Goal: Task Accomplishment & Management: Contribute content

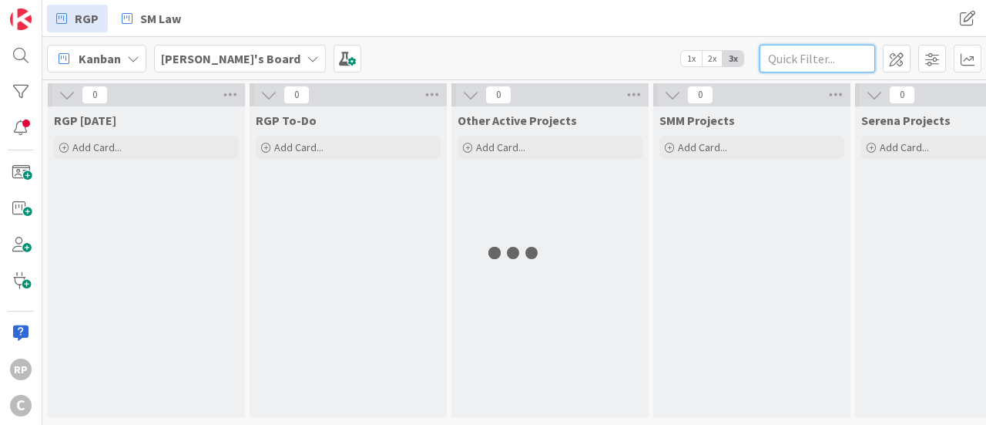
click at [791, 56] on input "text" at bounding box center [818, 59] width 116 height 28
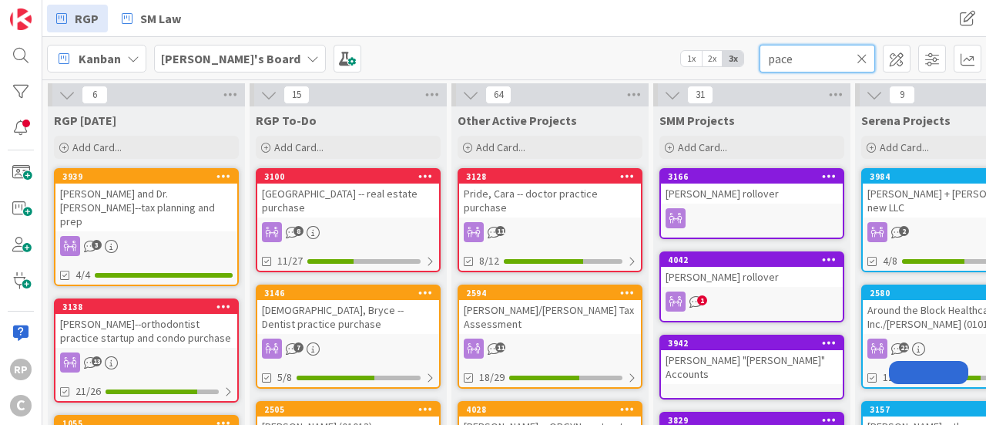
type input "pace"
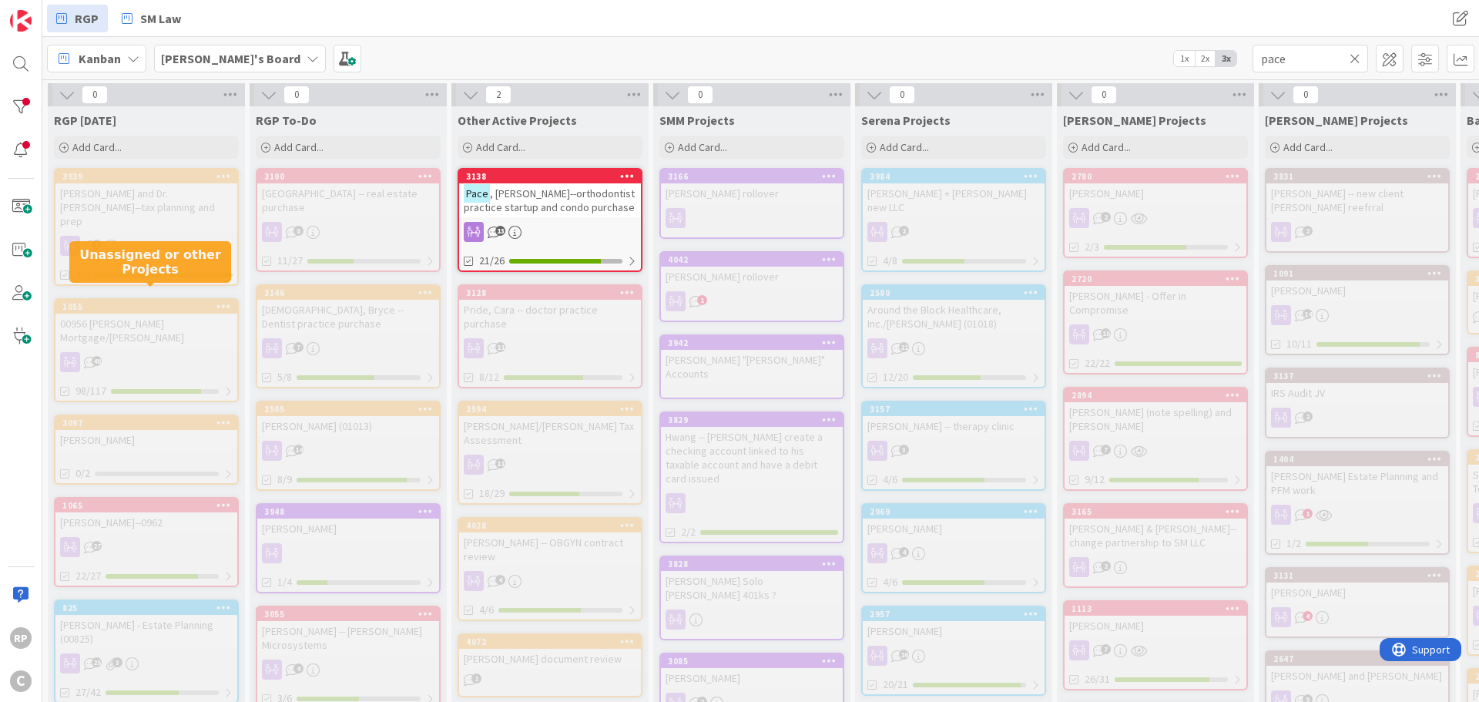
click at [541, 189] on span ", [PERSON_NAME]--orthodontist practice startup and condo purchase" at bounding box center [549, 200] width 171 height 28
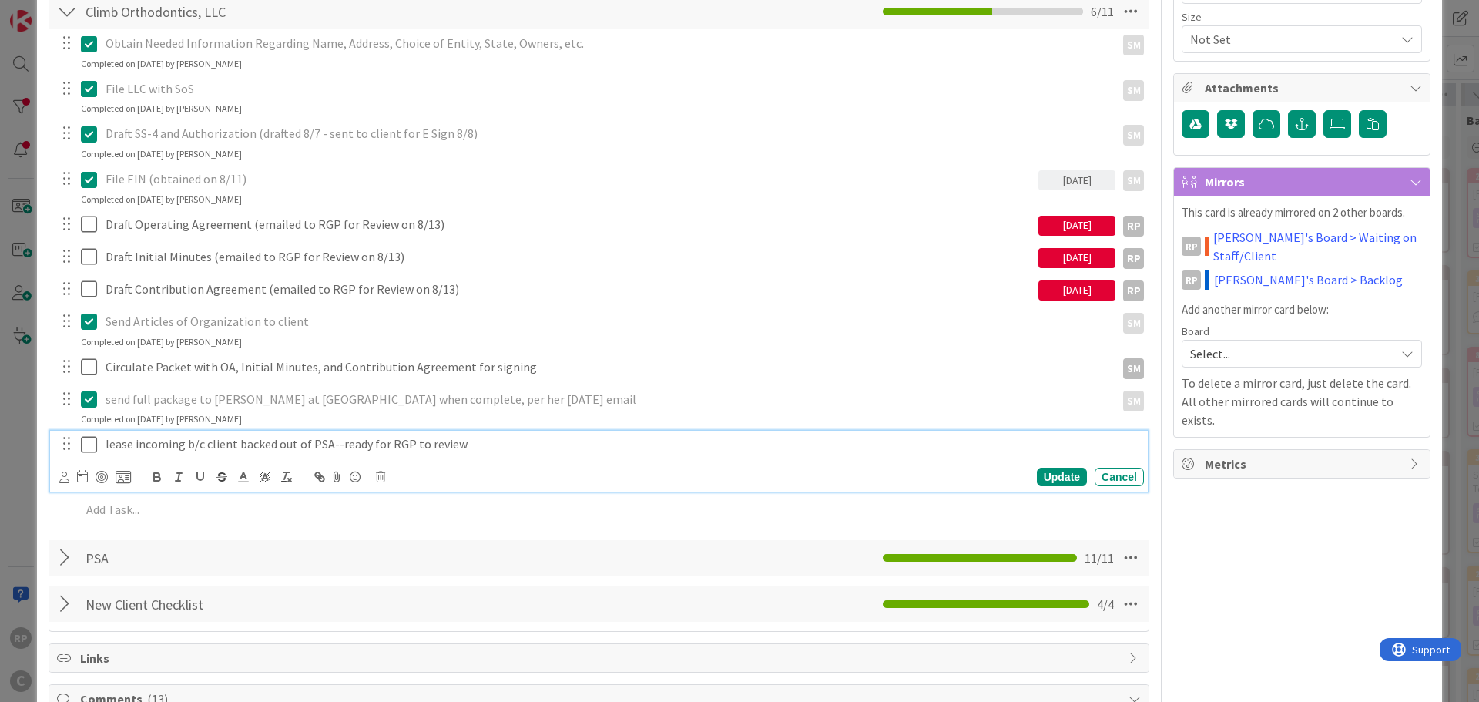
click at [522, 424] on p "lease incoming b/c client backed out of PSA--ready for RGP to review" at bounding box center [622, 444] width 1032 height 18
drag, startPoint x: 503, startPoint y: 442, endPoint x: 337, endPoint y: 445, distance: 165.7
click at [337, 424] on p "lease incoming b/c client backed out of PSA--ready for RGP to review" at bounding box center [622, 444] width 1032 height 18
drag, startPoint x: 544, startPoint y: 445, endPoint x: 349, endPoint y: 448, distance: 195.0
click at [347, 424] on p "lease incoming b/c client backed out of PSA--asked questions to broker, then ca…" at bounding box center [622, 444] width 1032 height 18
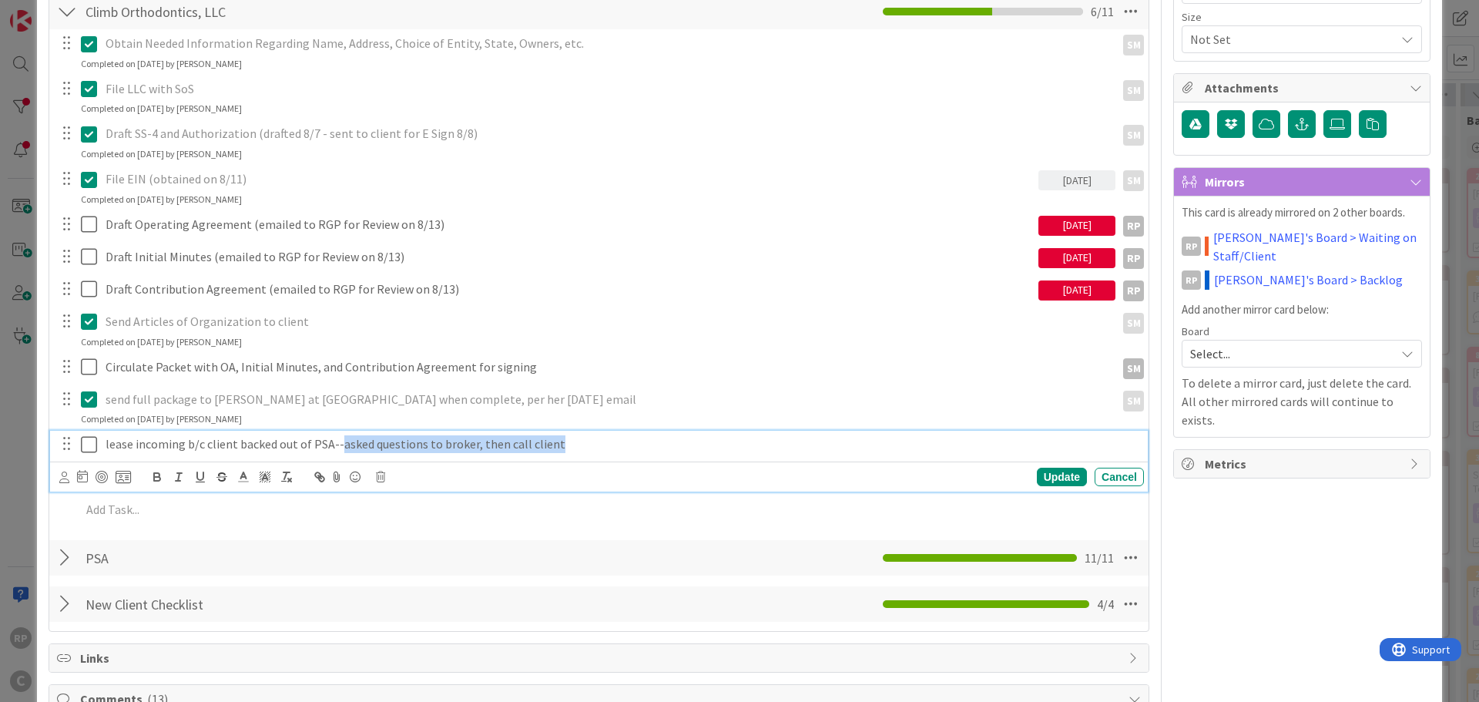
drag, startPoint x: 577, startPoint y: 446, endPoint x: 335, endPoint y: 452, distance: 242.0
click at [335, 424] on p "lease incoming b/c client backed out of PSA--asked questions to broker, then ca…" at bounding box center [622, 444] width 1032 height 18
copy p "asked questions to broker, then call client"
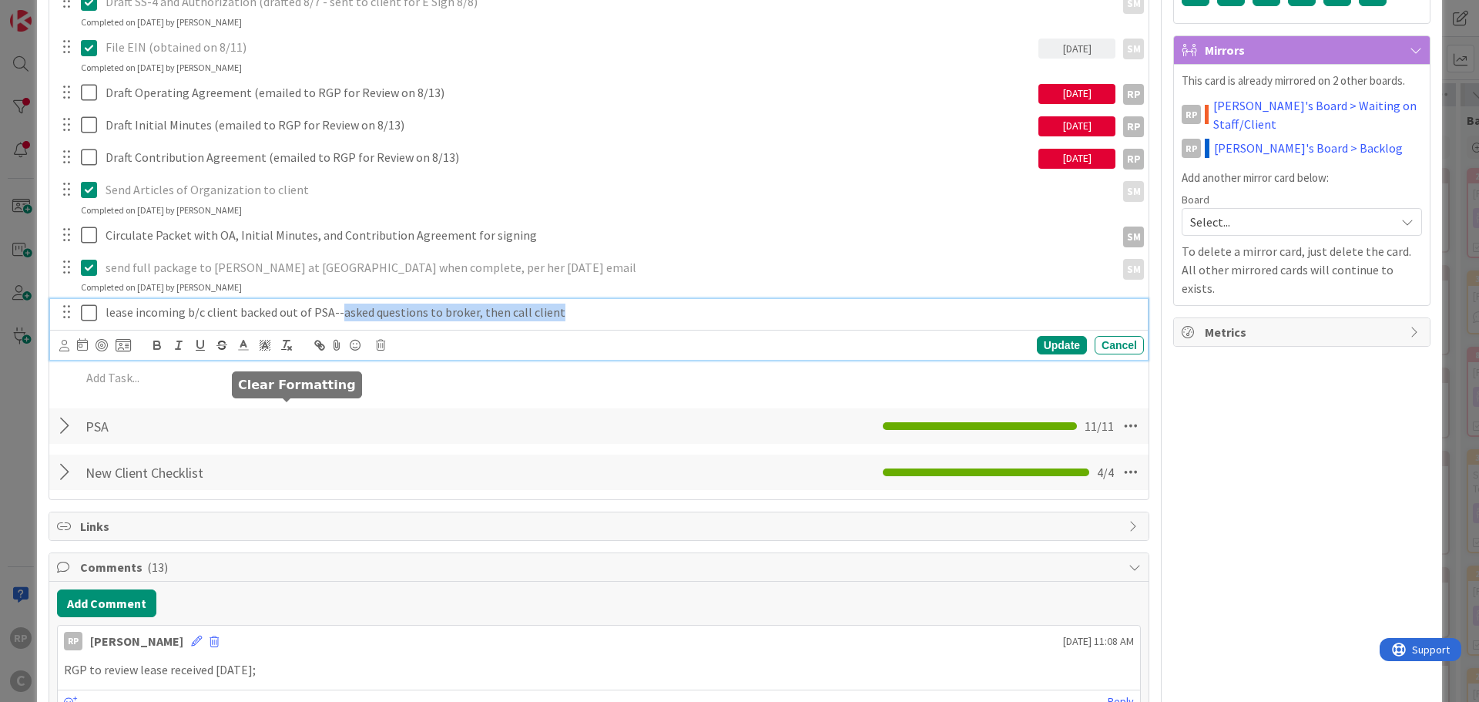
scroll to position [616, 0]
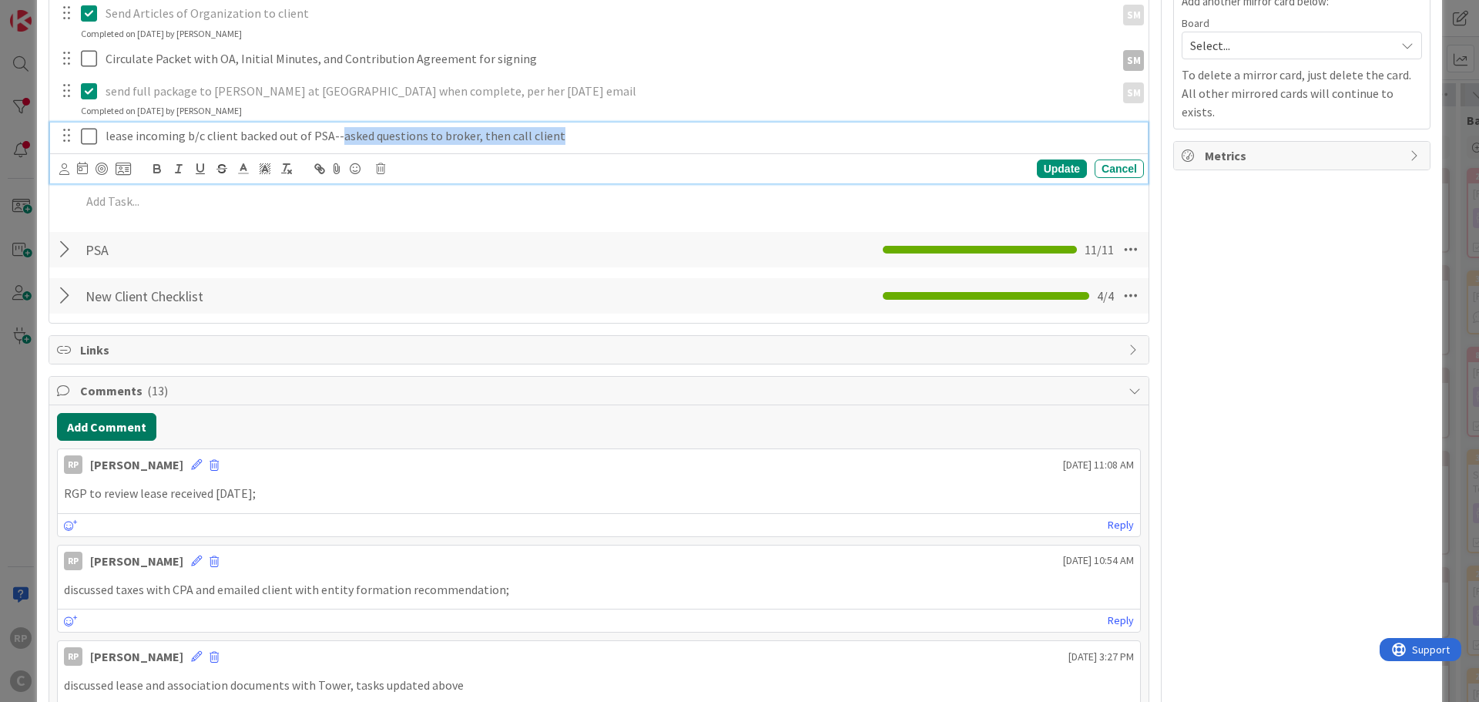
click at [123, 424] on button "Add Comment" at bounding box center [106, 427] width 99 height 28
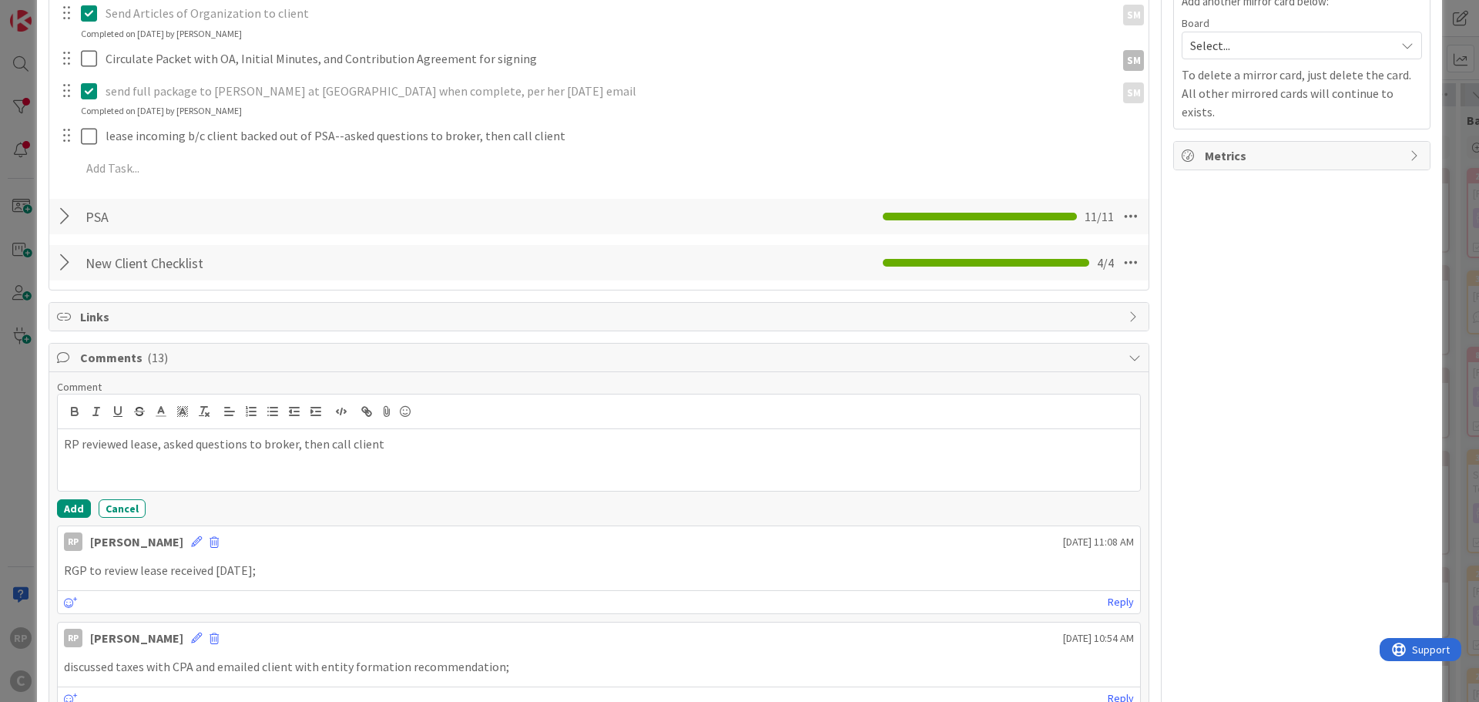
click at [321, 424] on p "RP reviewed lease, asked questions to broker, then call client" at bounding box center [599, 444] width 1070 height 18
click at [61, 424] on button "Add" at bounding box center [74, 508] width 34 height 18
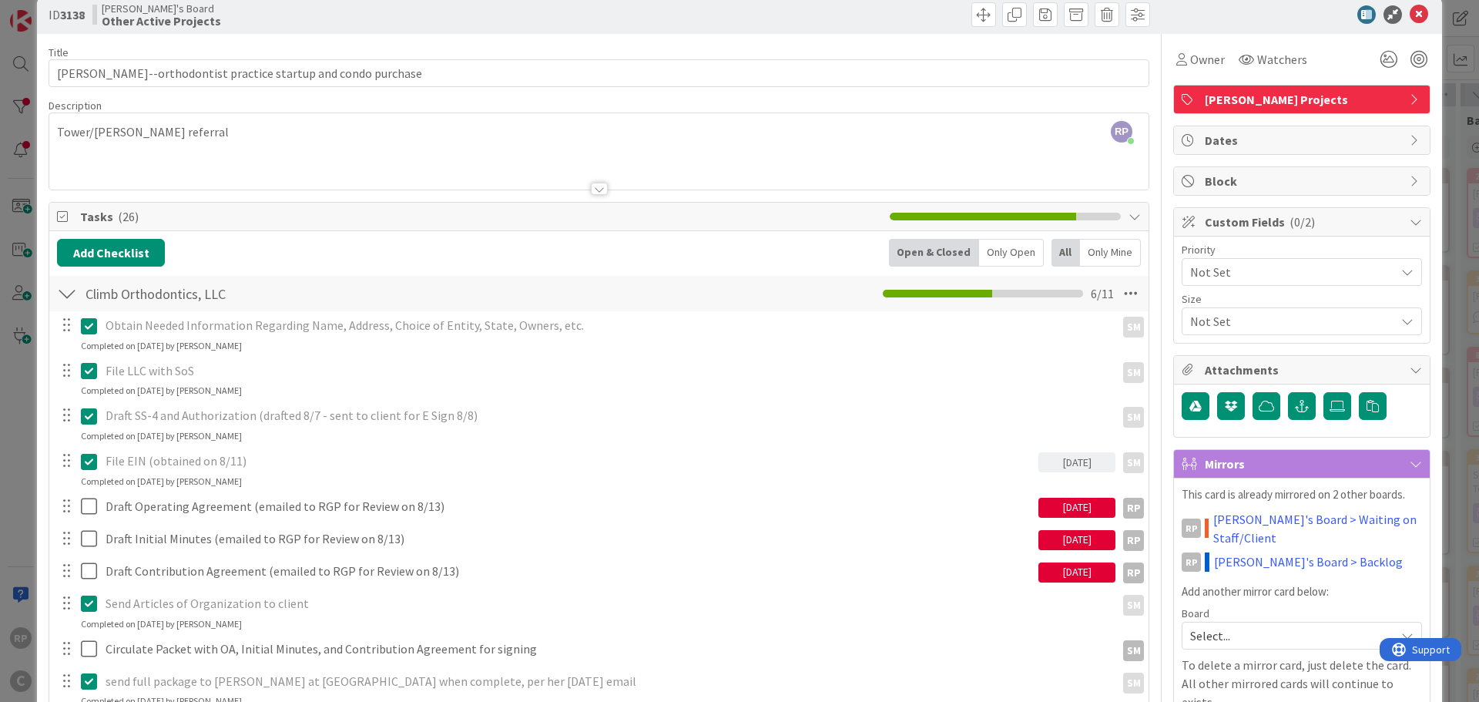
scroll to position [0, 0]
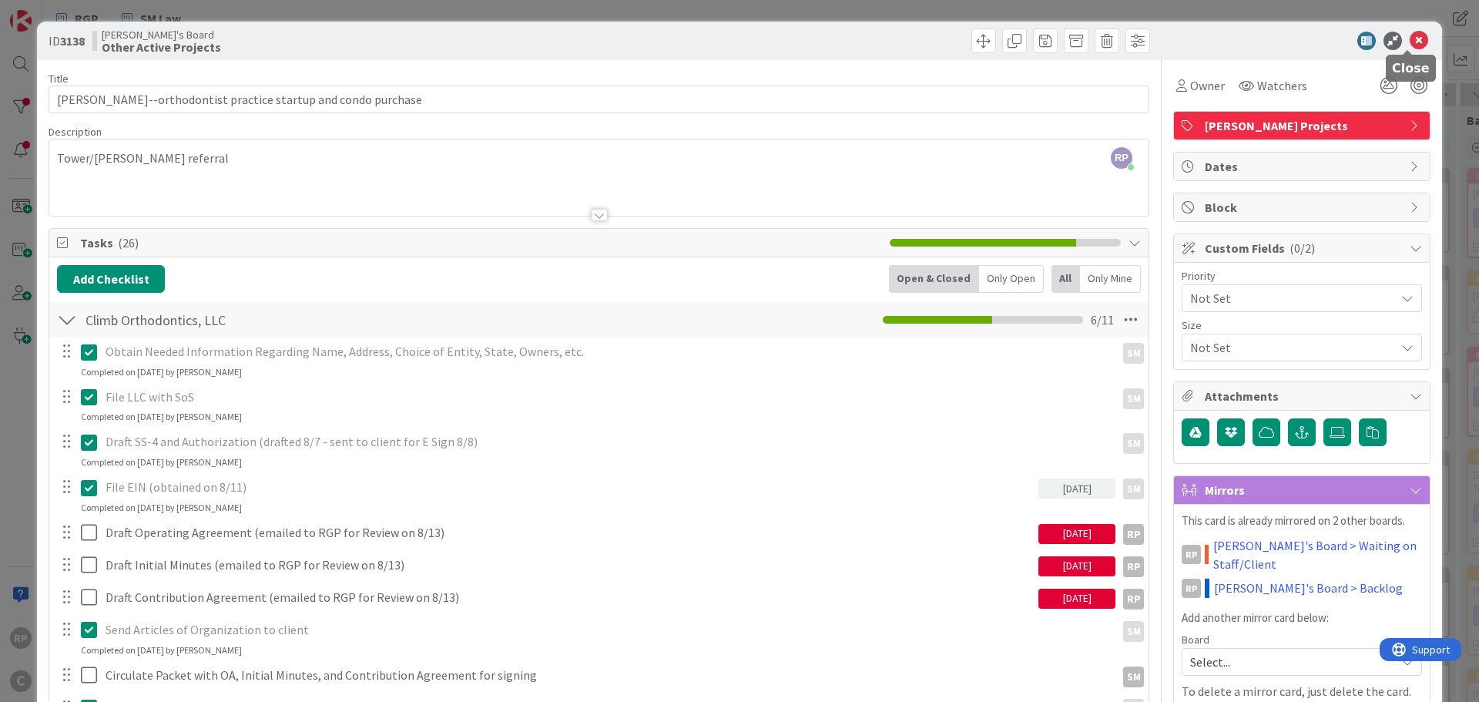
click at [985, 42] on icon at bounding box center [1419, 41] width 18 height 18
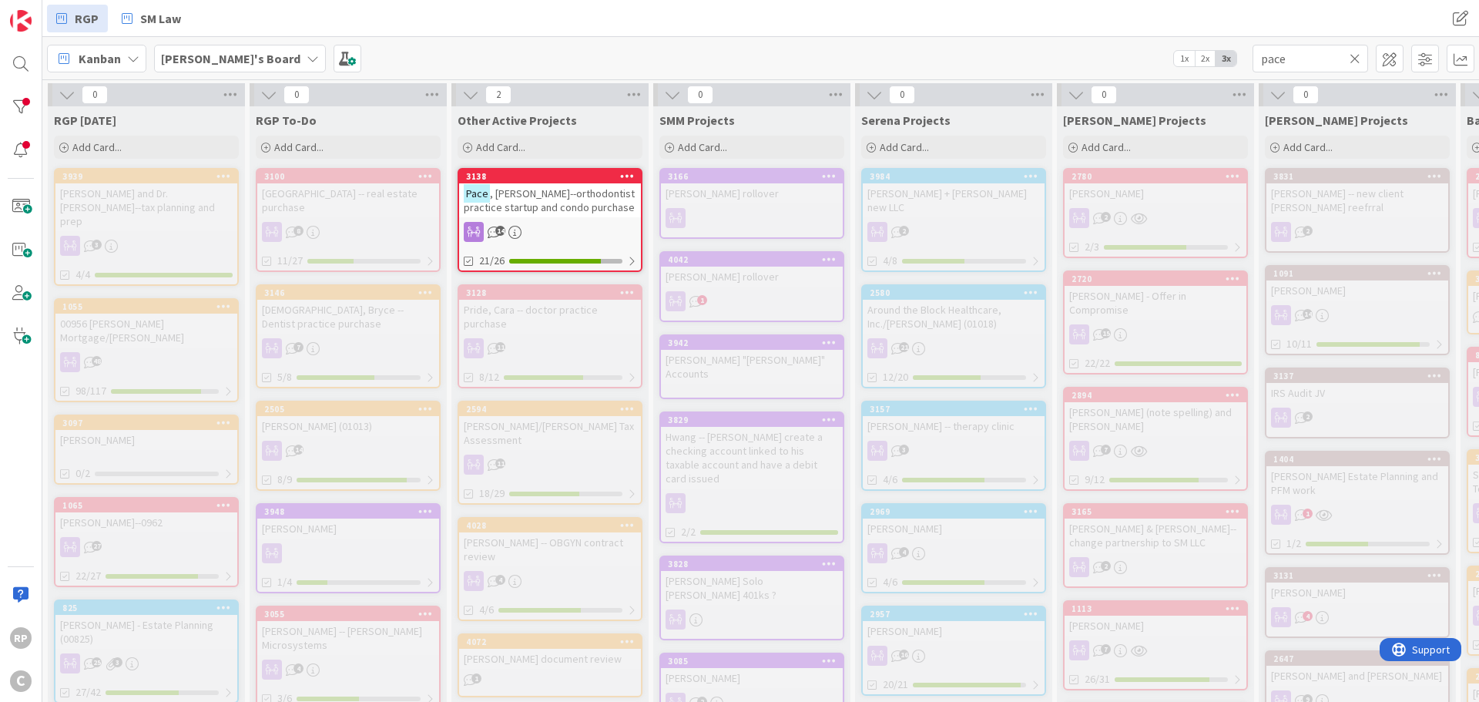
click at [985, 52] on icon at bounding box center [1355, 59] width 11 height 14
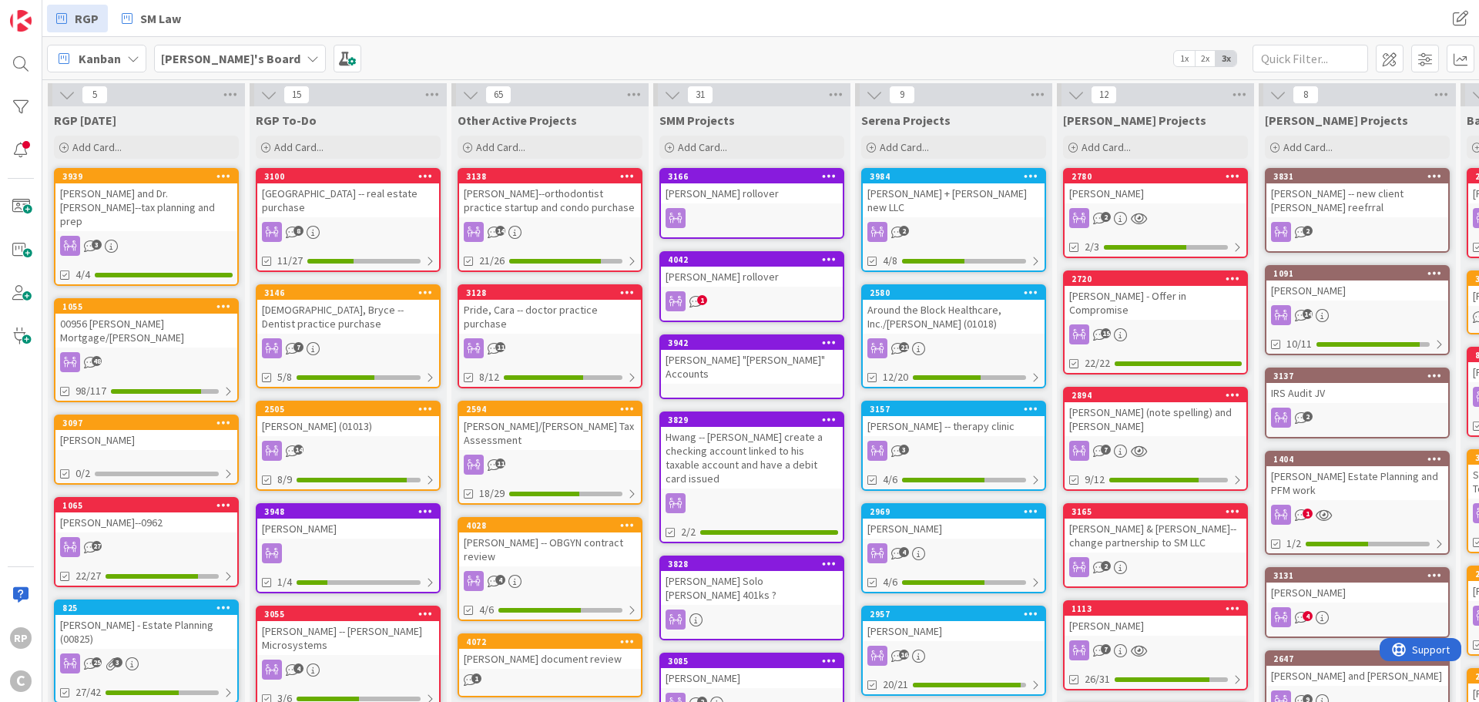
scroll to position [0, 479]
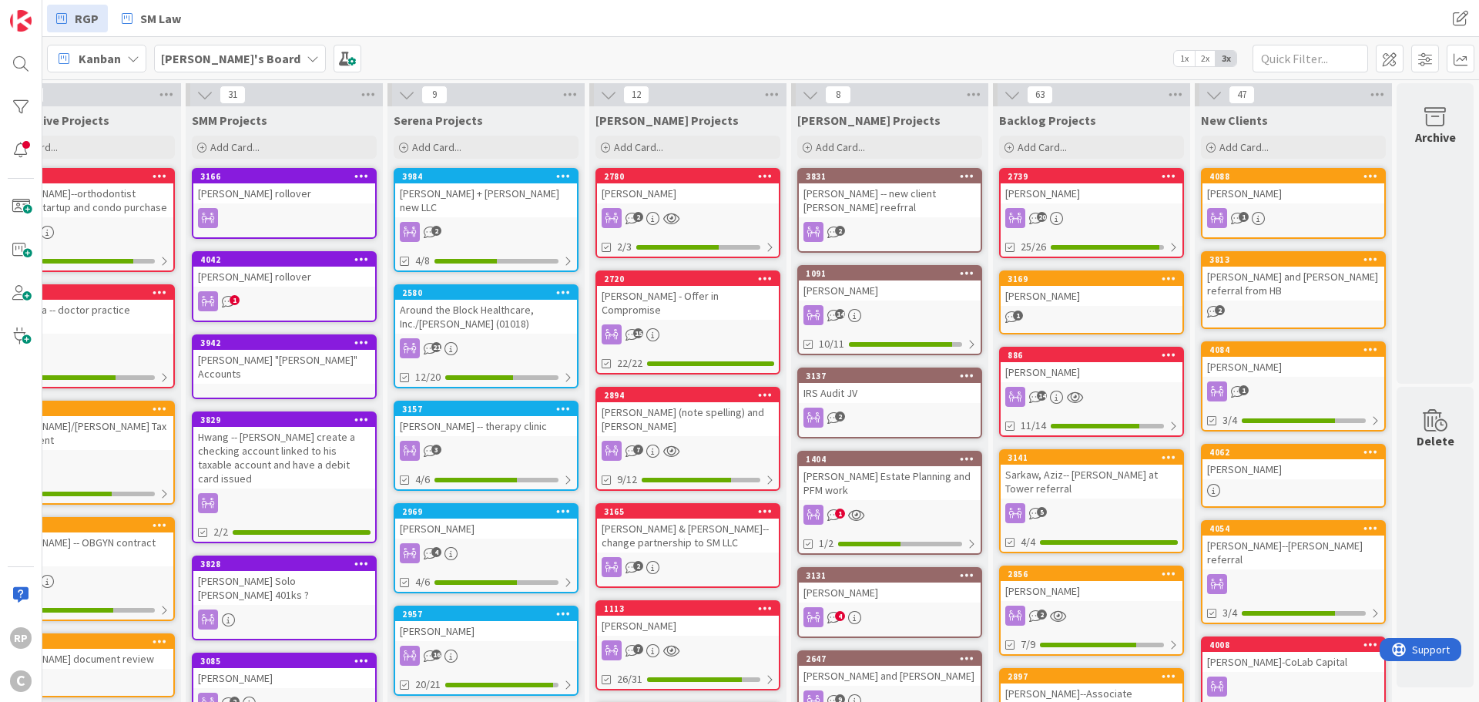
drag, startPoint x: 1435, startPoint y: 695, endPoint x: 53, endPoint y: 1, distance: 1546.2
click at [985, 148] on div "Add Card..." at bounding box center [1293, 147] width 185 height 23
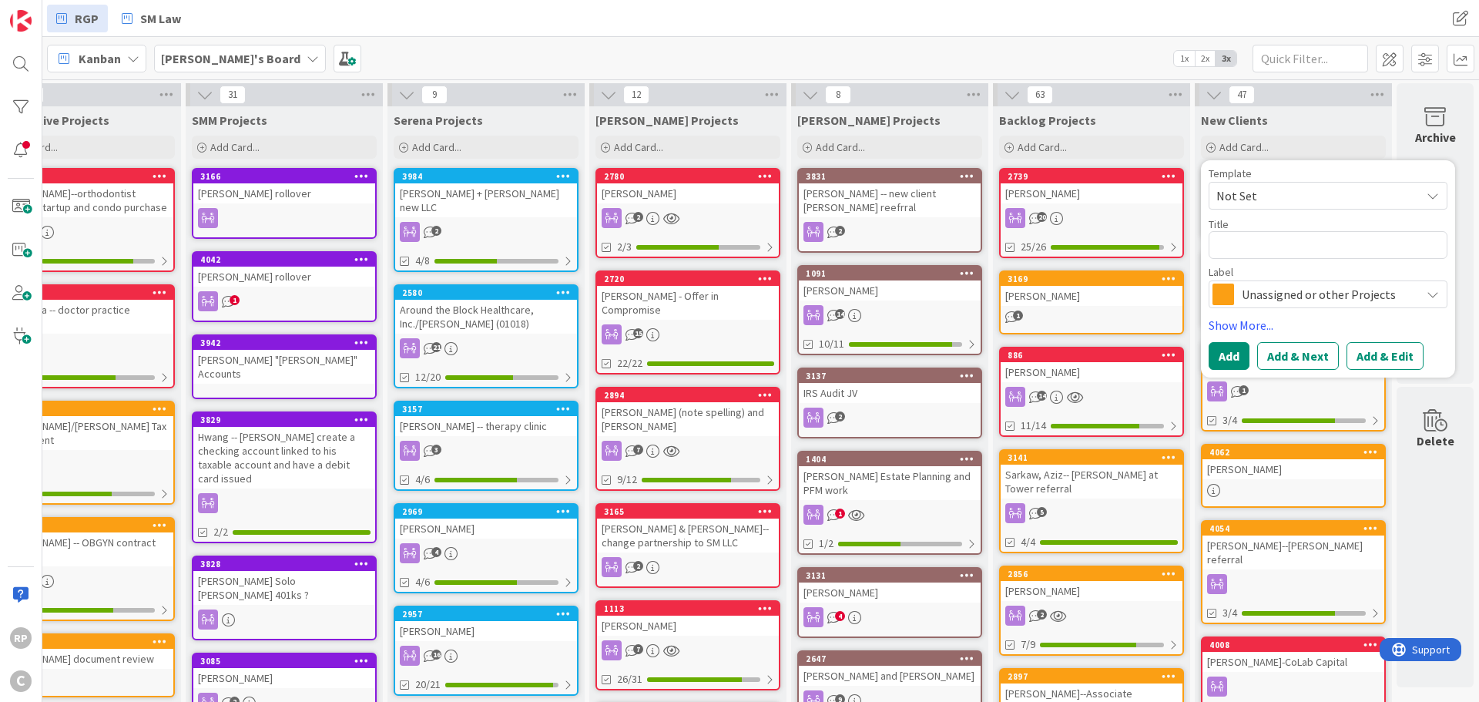
type textarea "x"
type textarea "Efe Songur"
type textarea "x"
type textarea "Efe Songur"
type textarea "x"
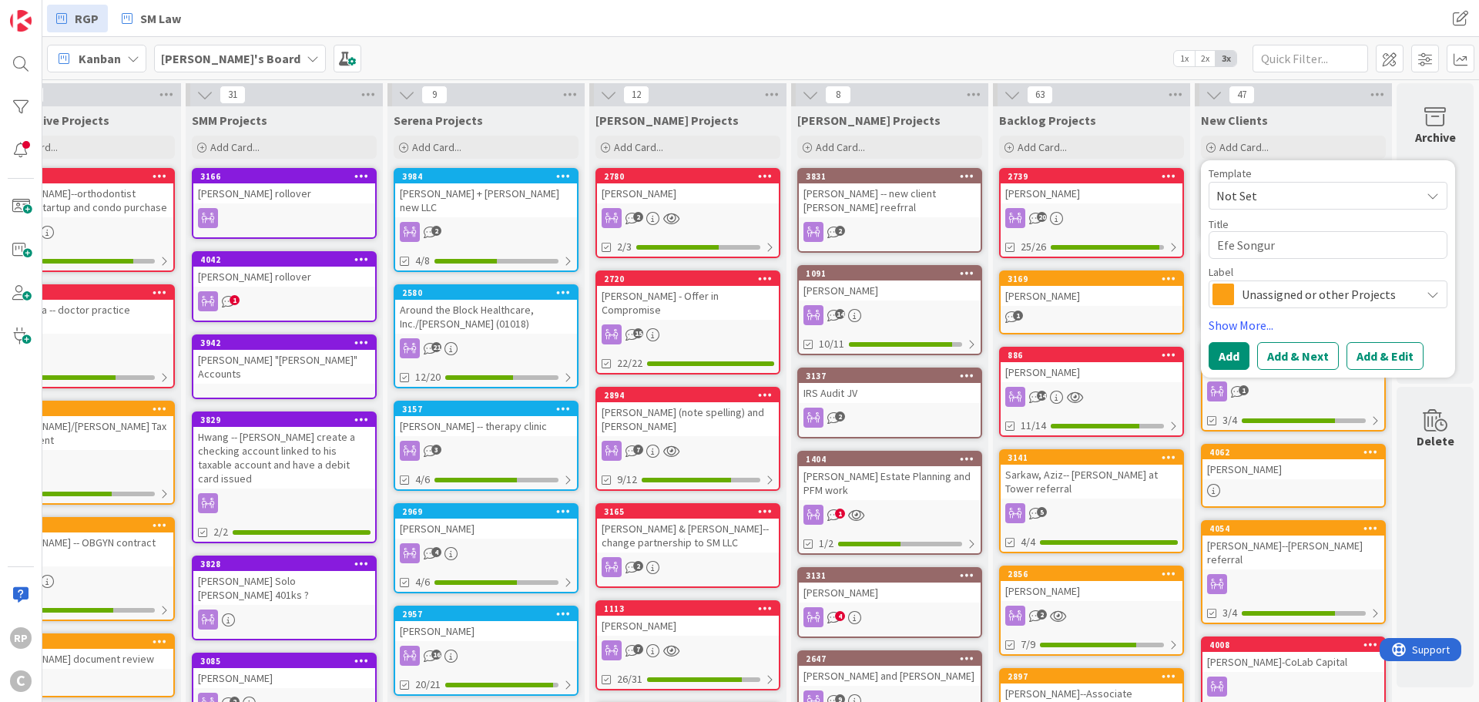
type textarea "Efe Songur -"
type textarea "x"
type textarea "Efe Songur --"
type textarea "x"
type textarea "Efe Songur --"
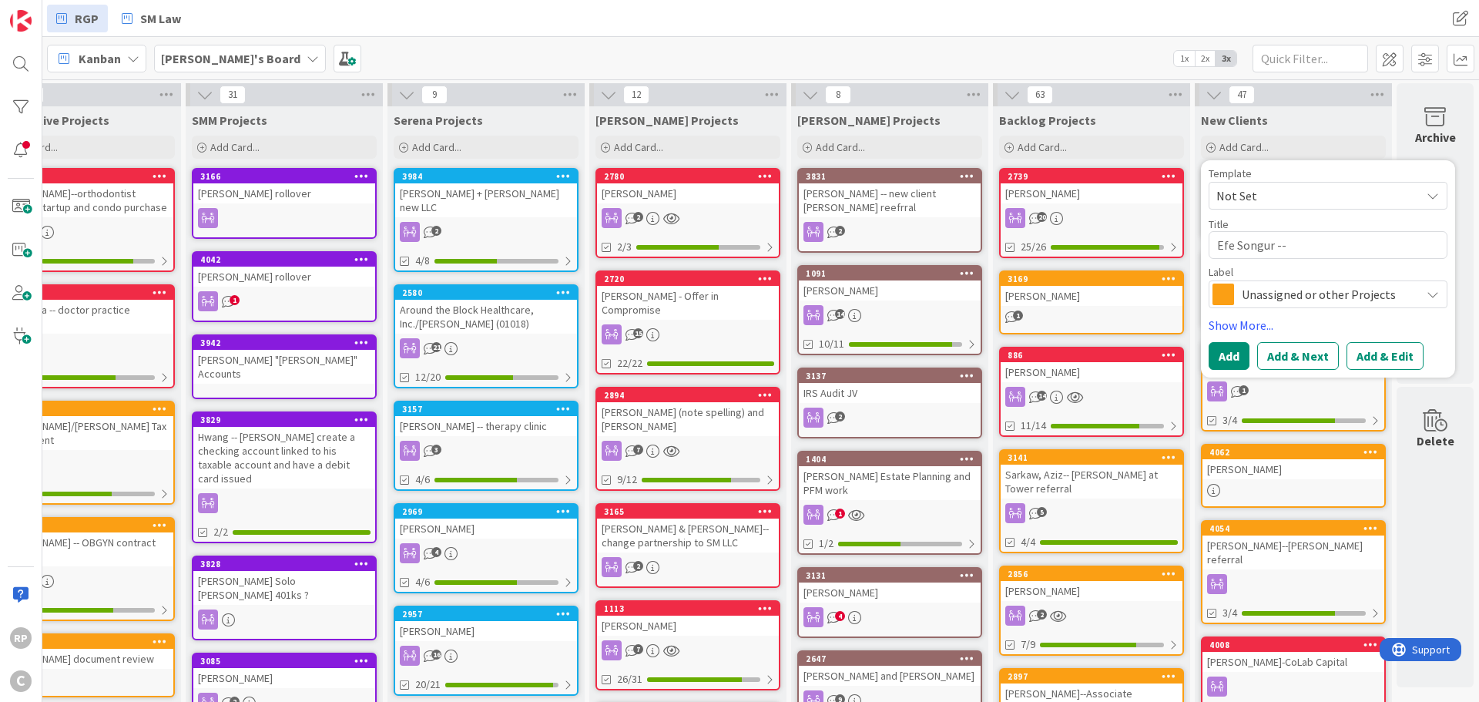
type textarea "x"
type textarea "Efe Songur -- A"
type textarea "x"
type textarea "Efe Songur -- Aa"
type textarea "x"
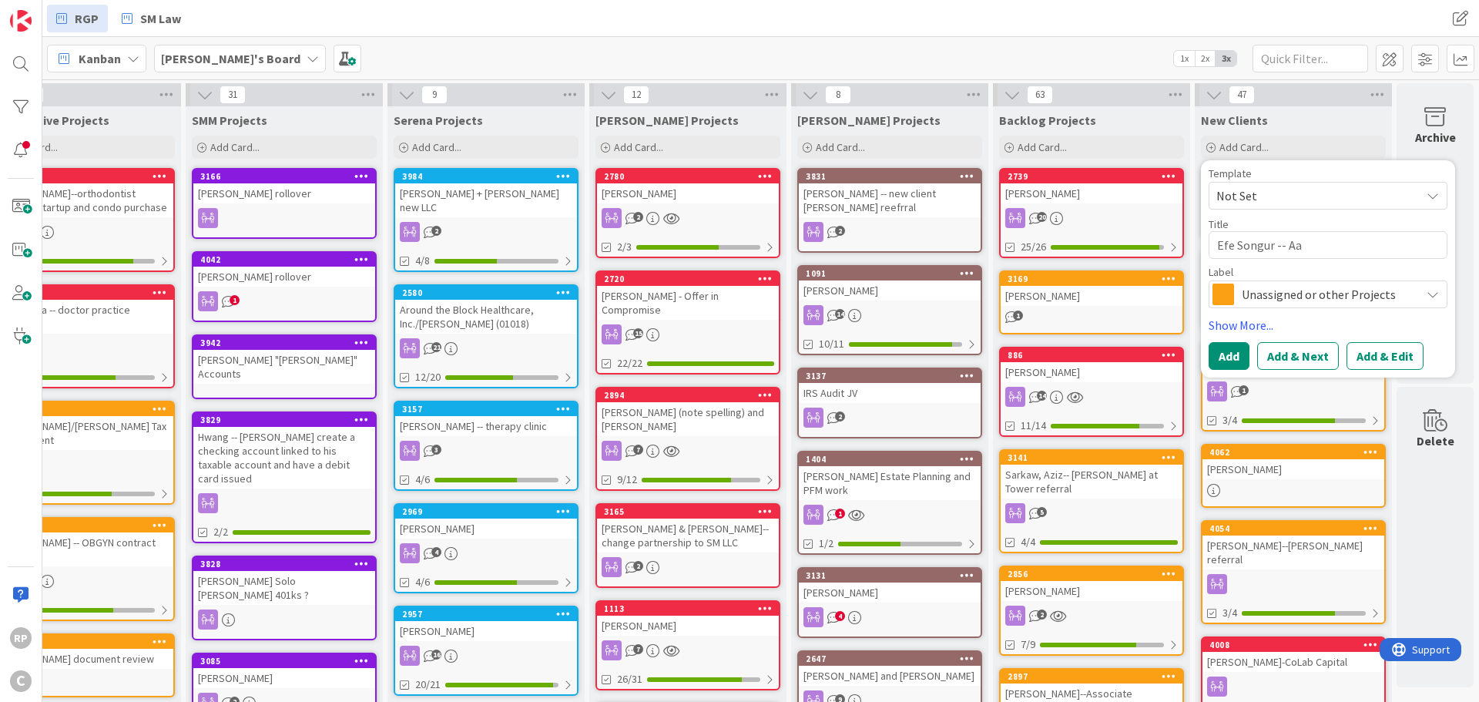
type textarea "Efe Songur -- Aar"
type textarea "x"
type textarea "Efe Songur -- [PERSON_NAME]"
type textarea "x"
type textarea "Efe Songur -- [PERSON_NAME]"
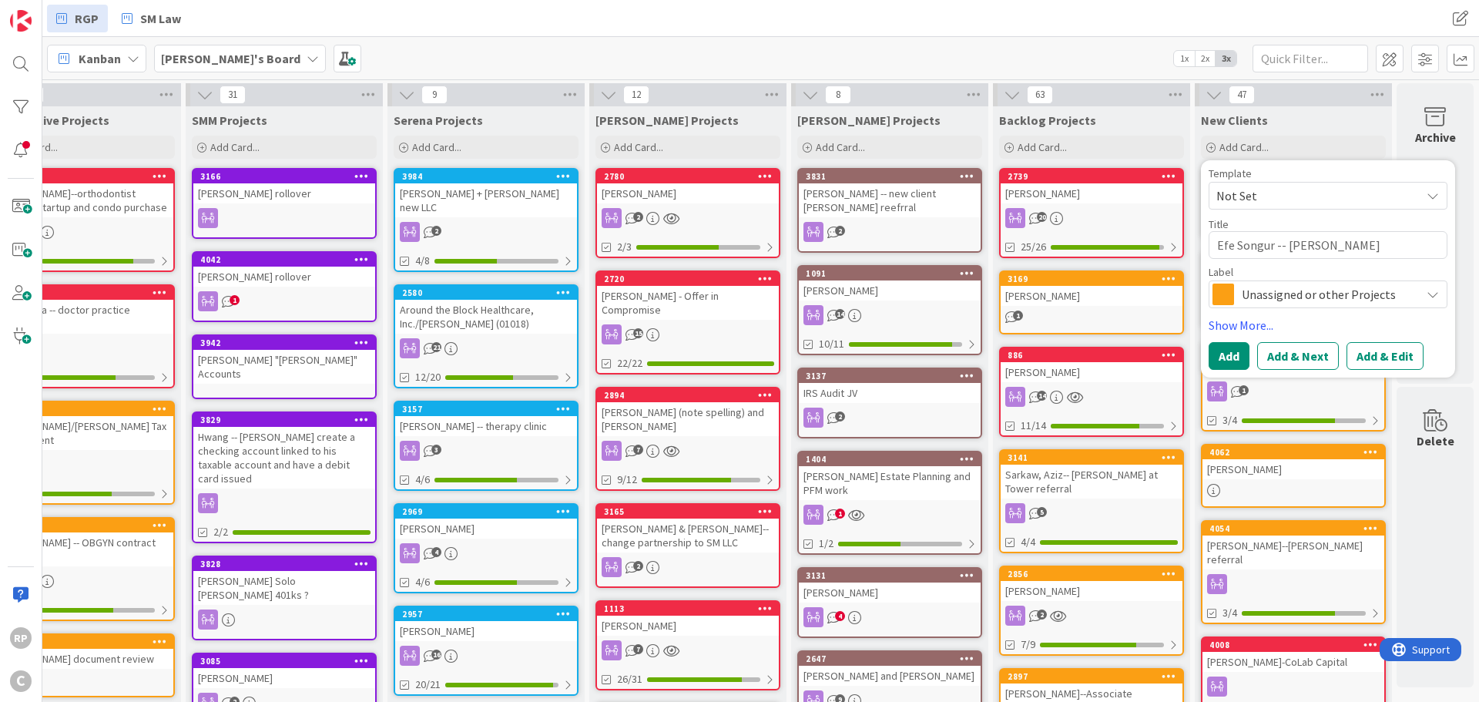
type textarea "x"
type textarea "Efe Songur -- [PERSON_NAME]"
type textarea "x"
type textarea "Efe Songur -- [PERSON_NAME]"
type textarea "x"
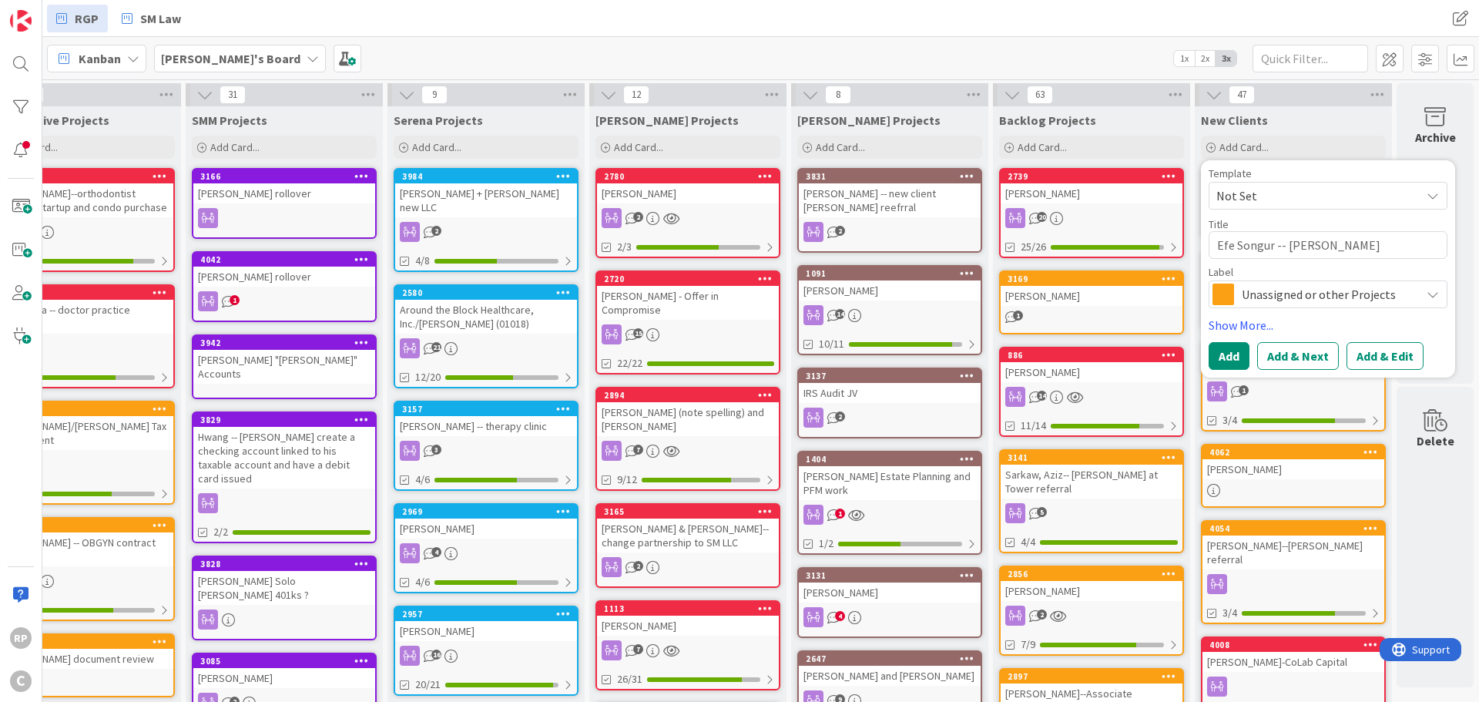
type textarea "Efe Songur -- [PERSON_NAME]"
type textarea "x"
type textarea "Efe Songur -- [PERSON_NAME]"
type textarea "x"
type textarea "Efe Songur -- [PERSON_NAME] re"
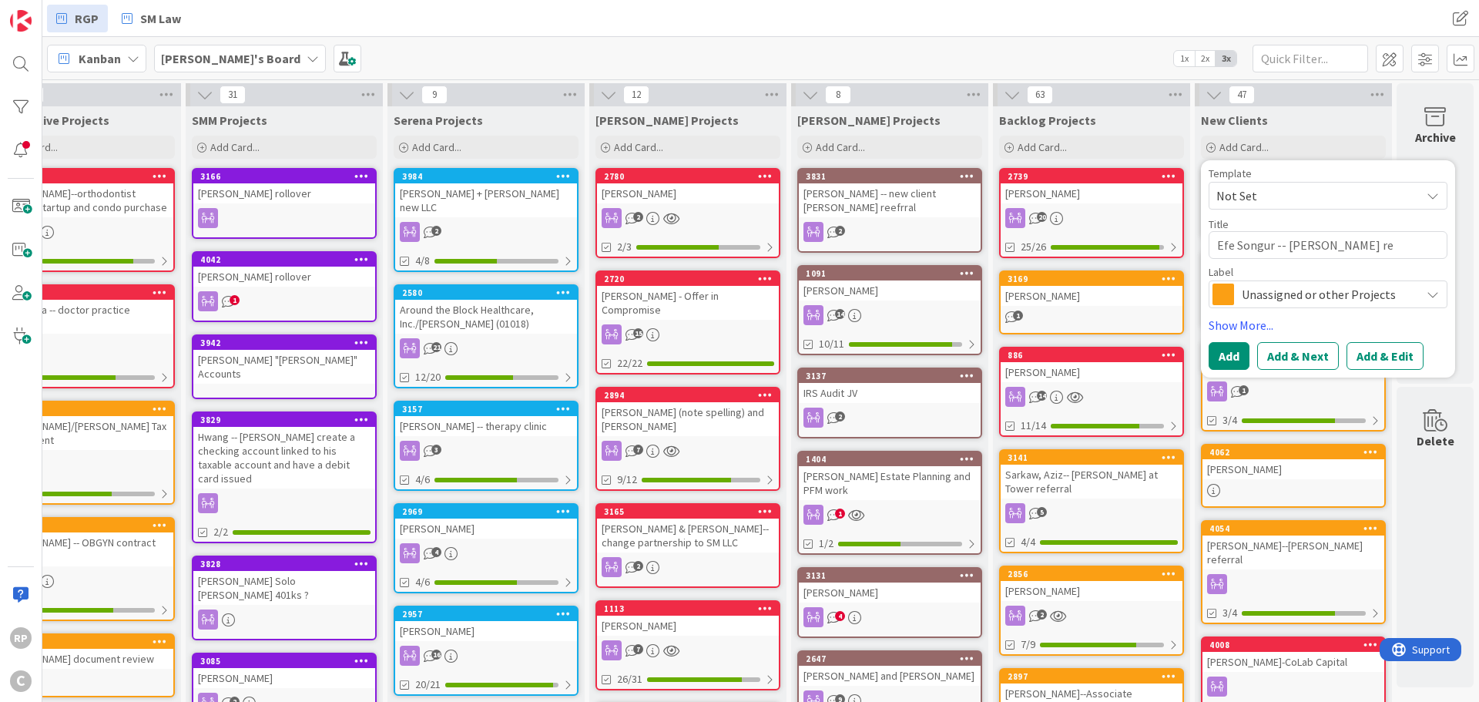
type textarea "x"
type textarea "Efe Songur -- [PERSON_NAME] r"
type textarea "x"
type textarea "Efe Songur -- [PERSON_NAME]"
type textarea "x"
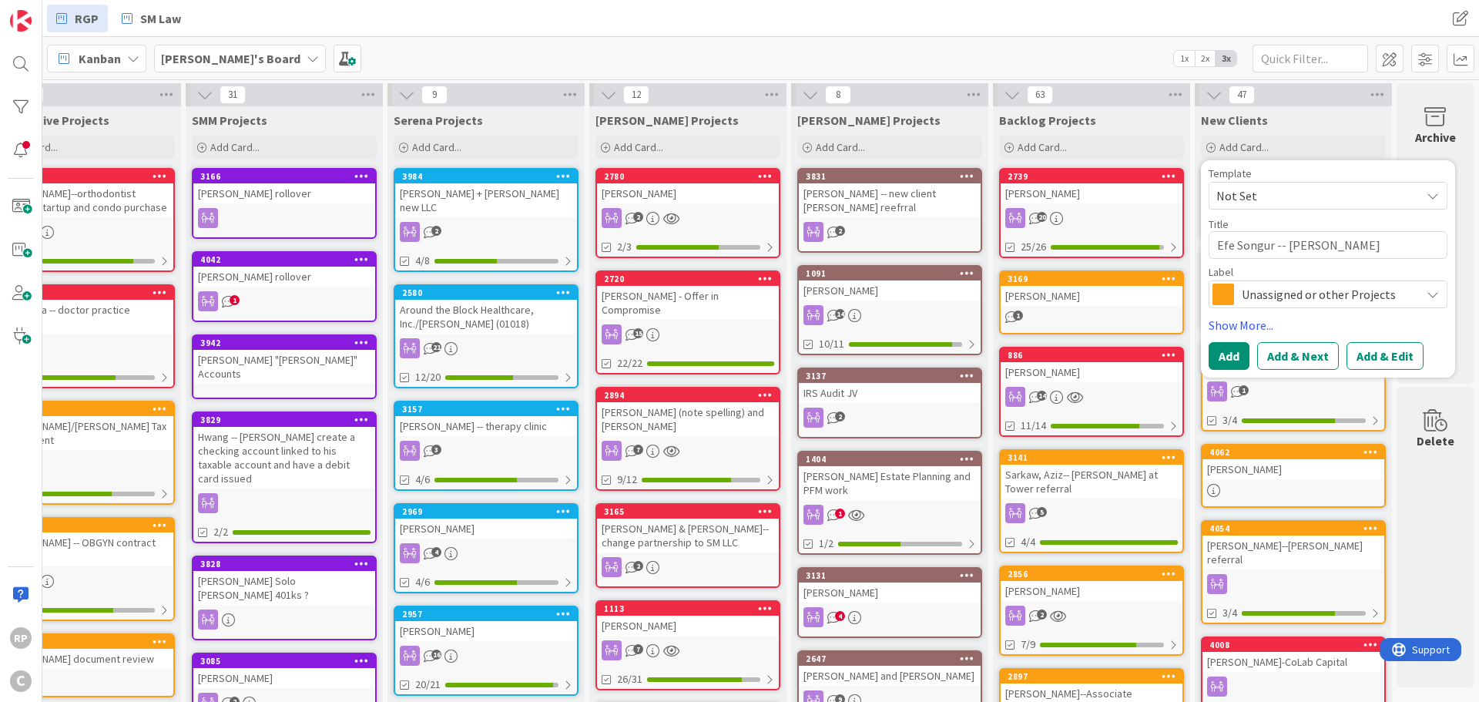
type textarea "Efe Songur -- [PERSON_NAME]"
type textarea "x"
type textarea "Efe Songur -- [PERSON_NAME]"
type textarea "x"
type textarea "Efe Songur -- [PERSON_NAME] r"
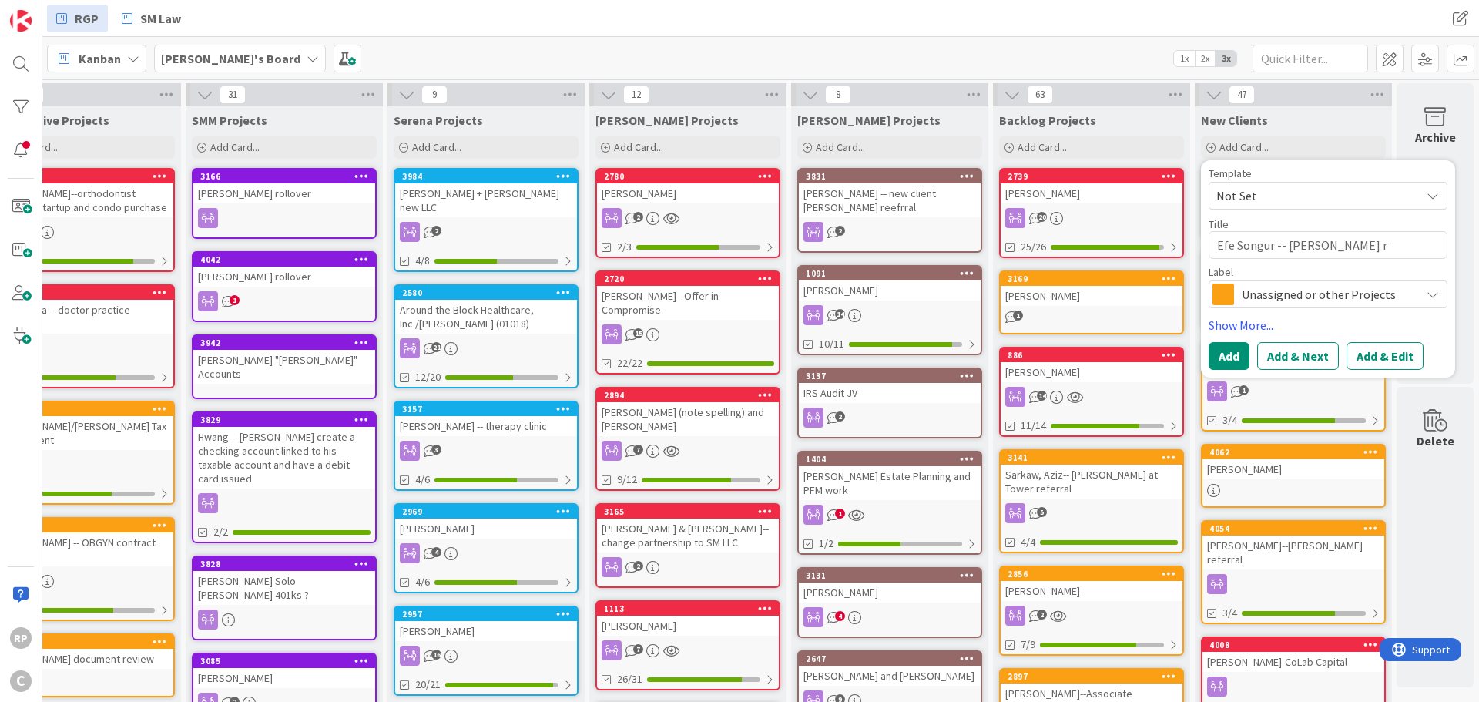
type textarea "x"
type textarea "Efe Songur -- [PERSON_NAME] re"
type textarea "x"
type textarea "Efe Songur -- [PERSON_NAME] ref"
type textarea "x"
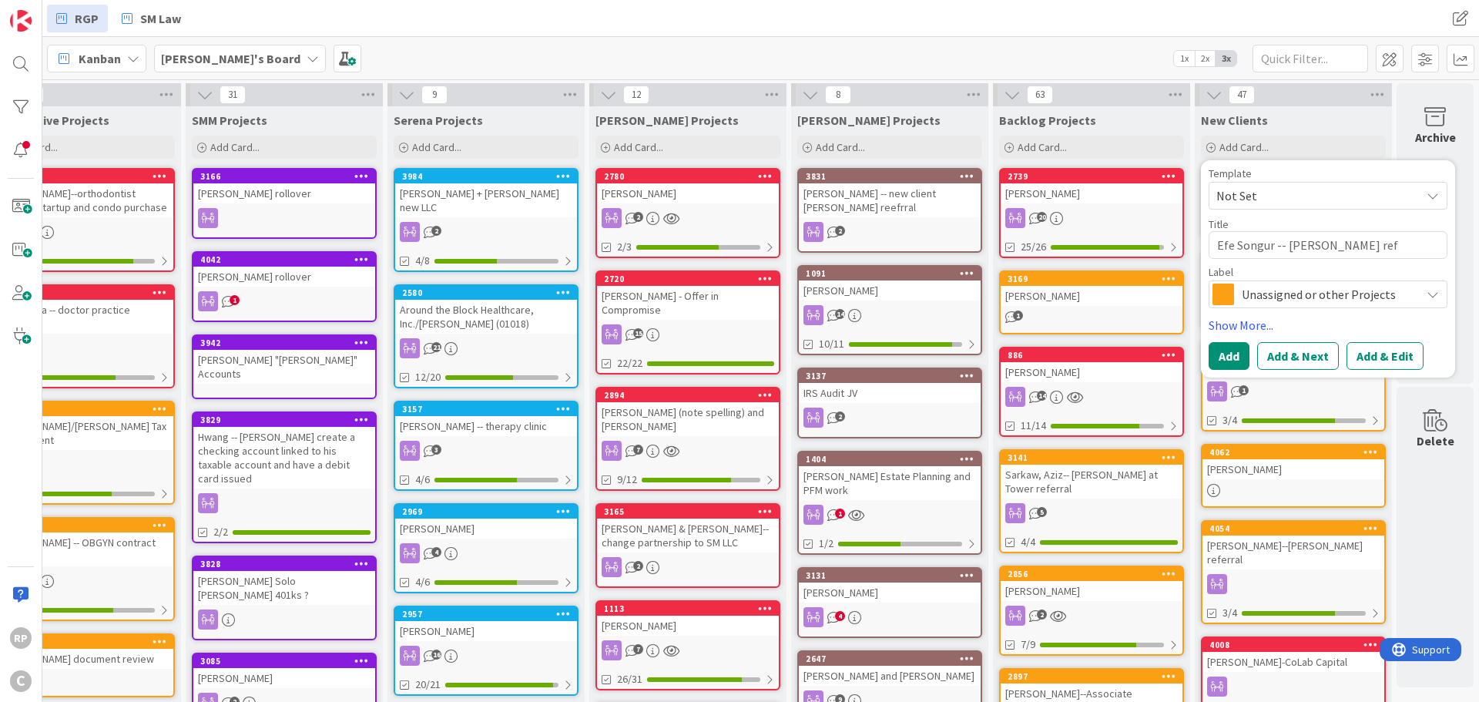
type textarea "Efe Songur -- [PERSON_NAME] refe"
type textarea "x"
type textarea "Efe Songur -- [PERSON_NAME] refer"
type textarea "x"
type textarea "Efe Songur -- [PERSON_NAME] referr"
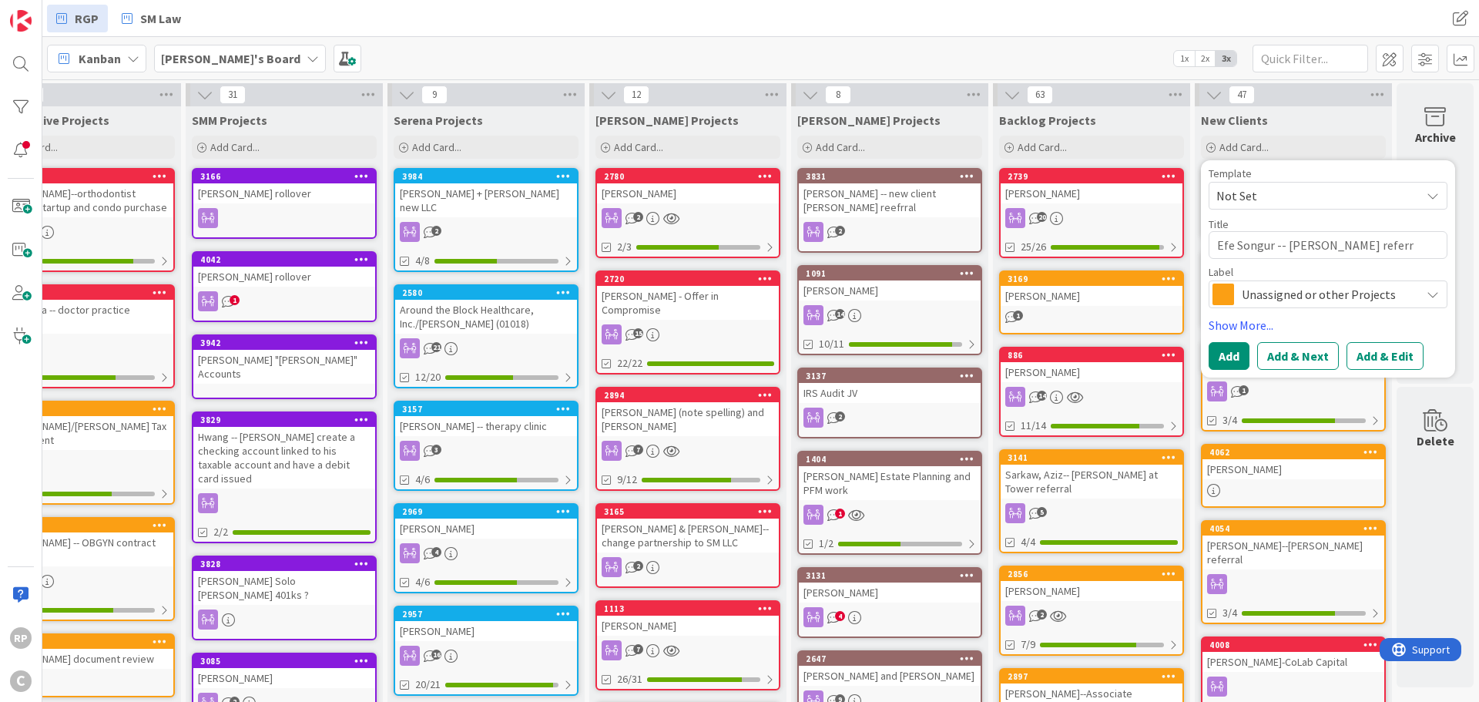
type textarea "x"
type textarea "Efe Songur -- [PERSON_NAME] referra"
type textarea "x"
type textarea "Efe Songur -- [PERSON_NAME] referral"
click at [985, 359] on button "Add" at bounding box center [1229, 356] width 41 height 28
